Goal: Task Accomplishment & Management: Manage account settings

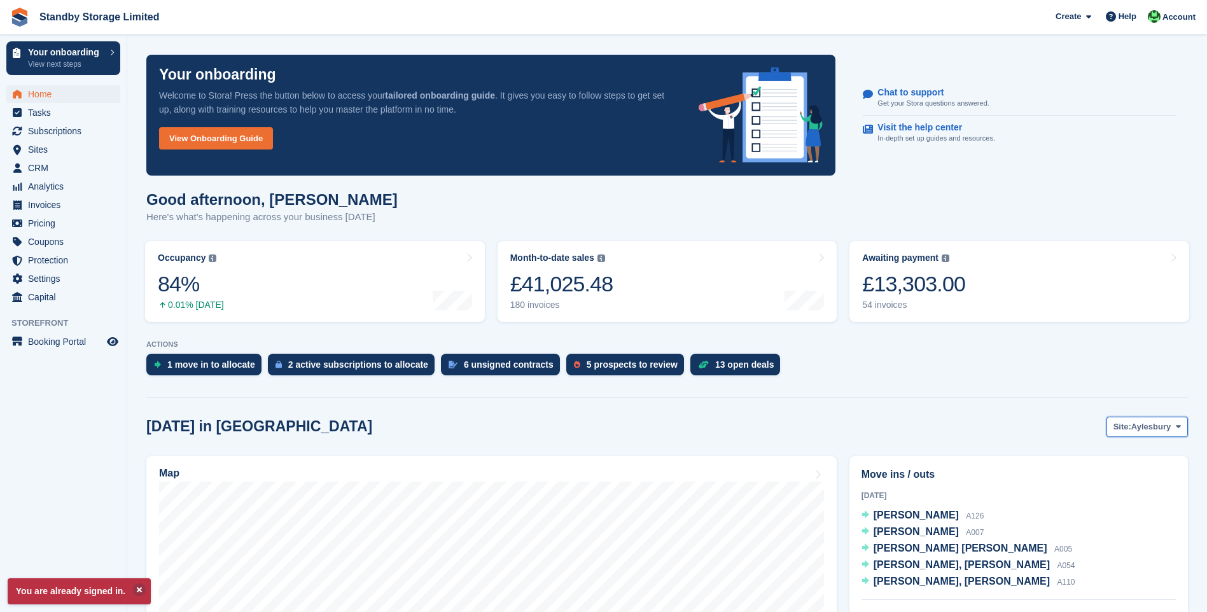
click at [1136, 418] on button "Site: Aylesbury" at bounding box center [1147, 427] width 81 height 21
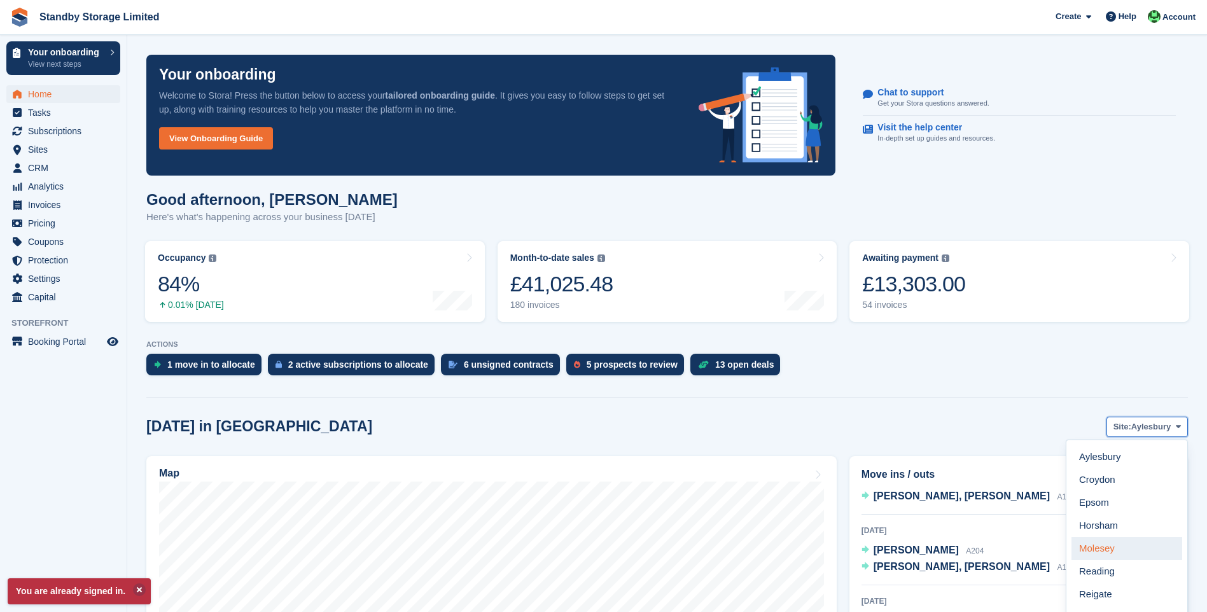
scroll to position [191, 0]
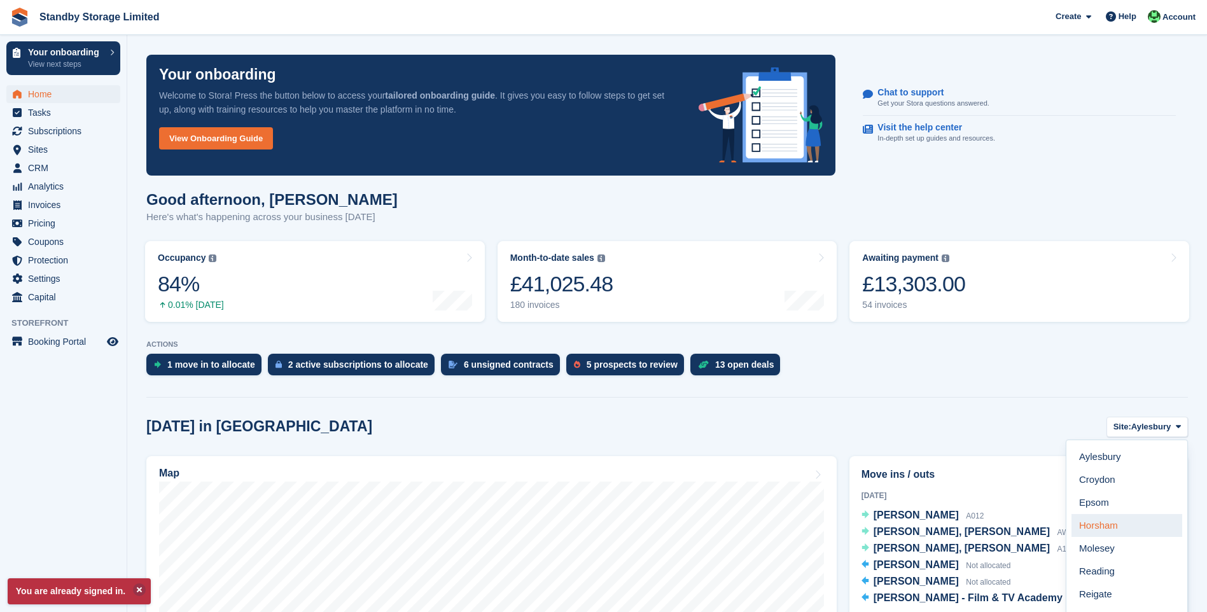
click at [1129, 521] on link "Horsham" at bounding box center [1127, 525] width 111 height 23
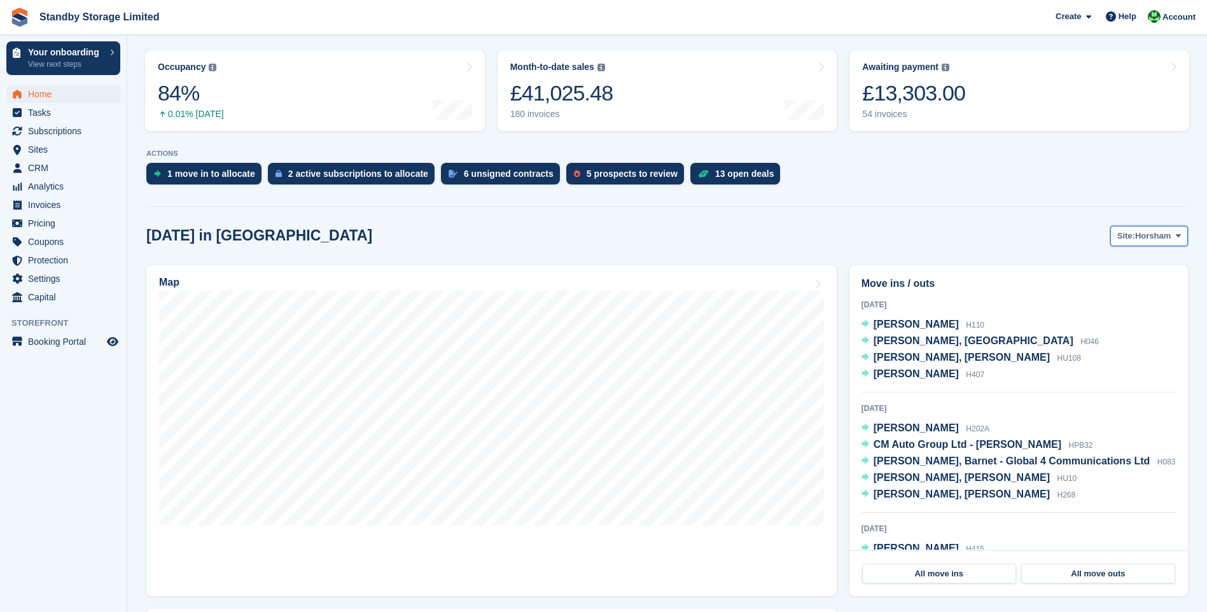
click at [1171, 239] on button "Site: Horsham" at bounding box center [1149, 236] width 78 height 21
click at [1106, 429] on link "Worthing" at bounding box center [1127, 426] width 111 height 23
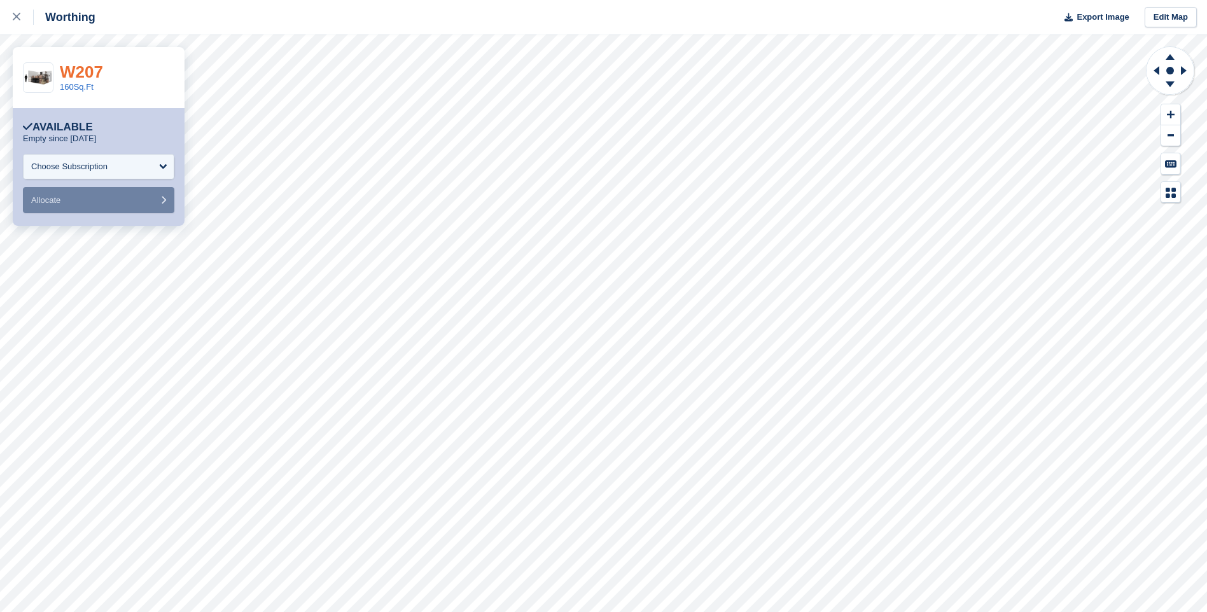
click at [88, 73] on link "W207" at bounding box center [81, 71] width 43 height 19
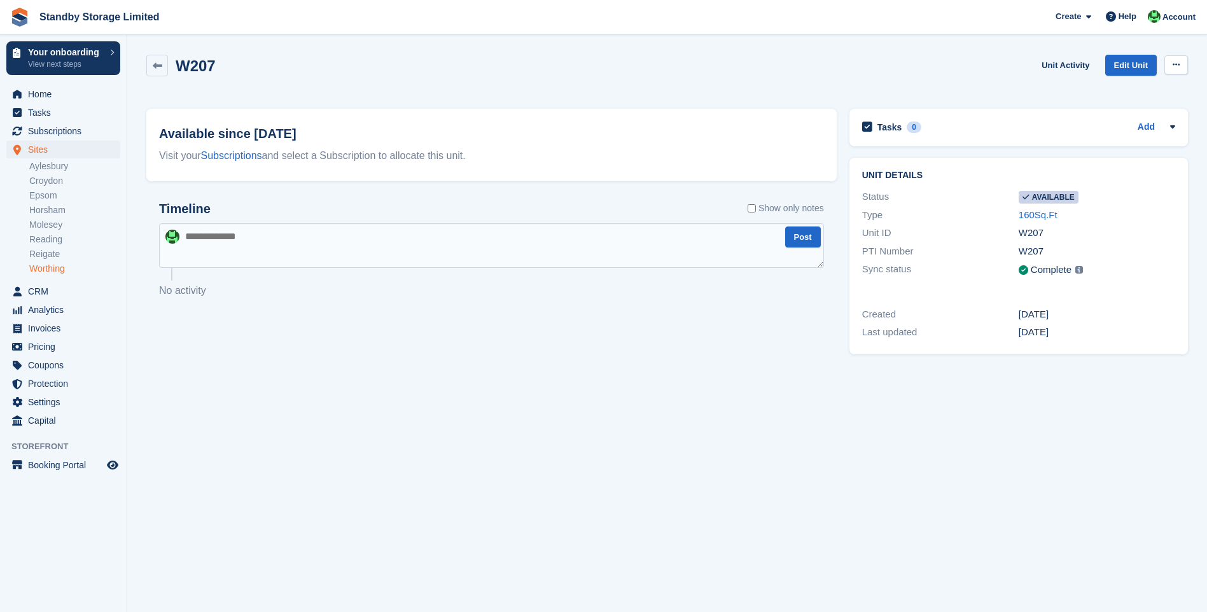
click at [1175, 68] on icon at bounding box center [1176, 64] width 7 height 8
click at [1110, 86] on p "Make unavailable" at bounding box center [1127, 89] width 111 height 17
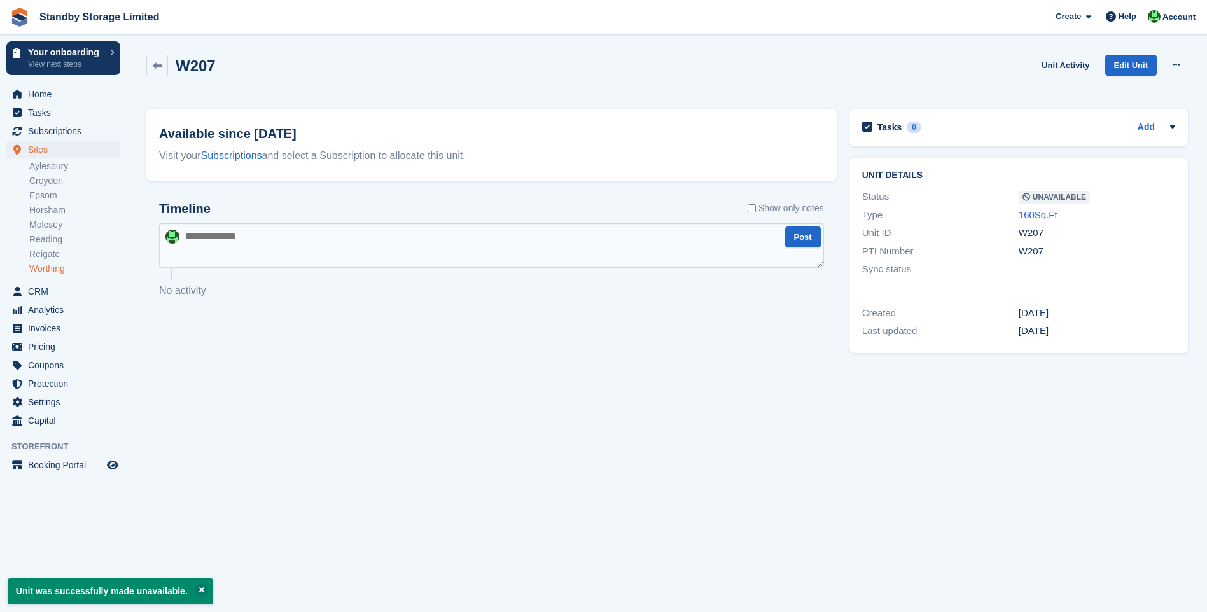
click at [265, 251] on textarea at bounding box center [491, 245] width 665 height 45
type textarea "**********"
